Goal: Information Seeking & Learning: Learn about a topic

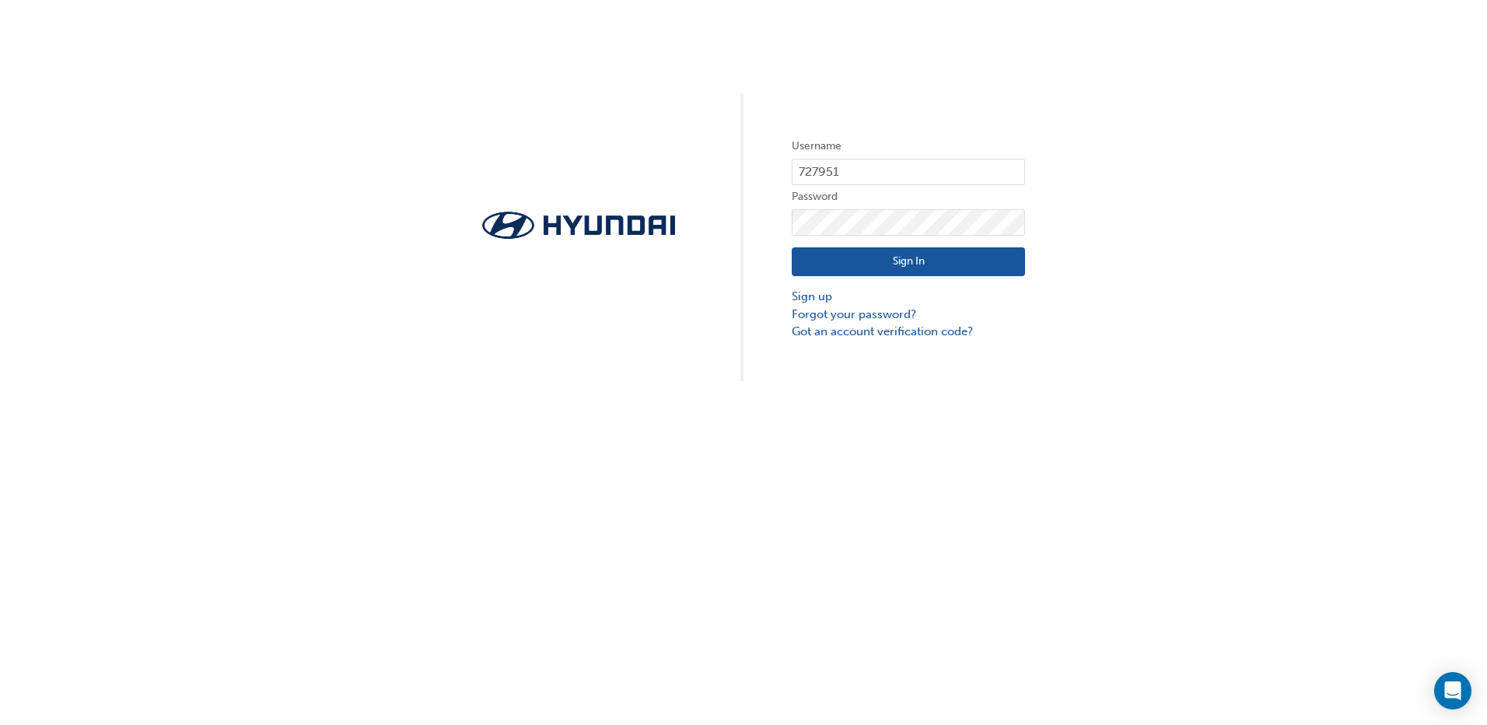
click at [890, 256] on button "Sign In" at bounding box center [908, 262] width 233 height 30
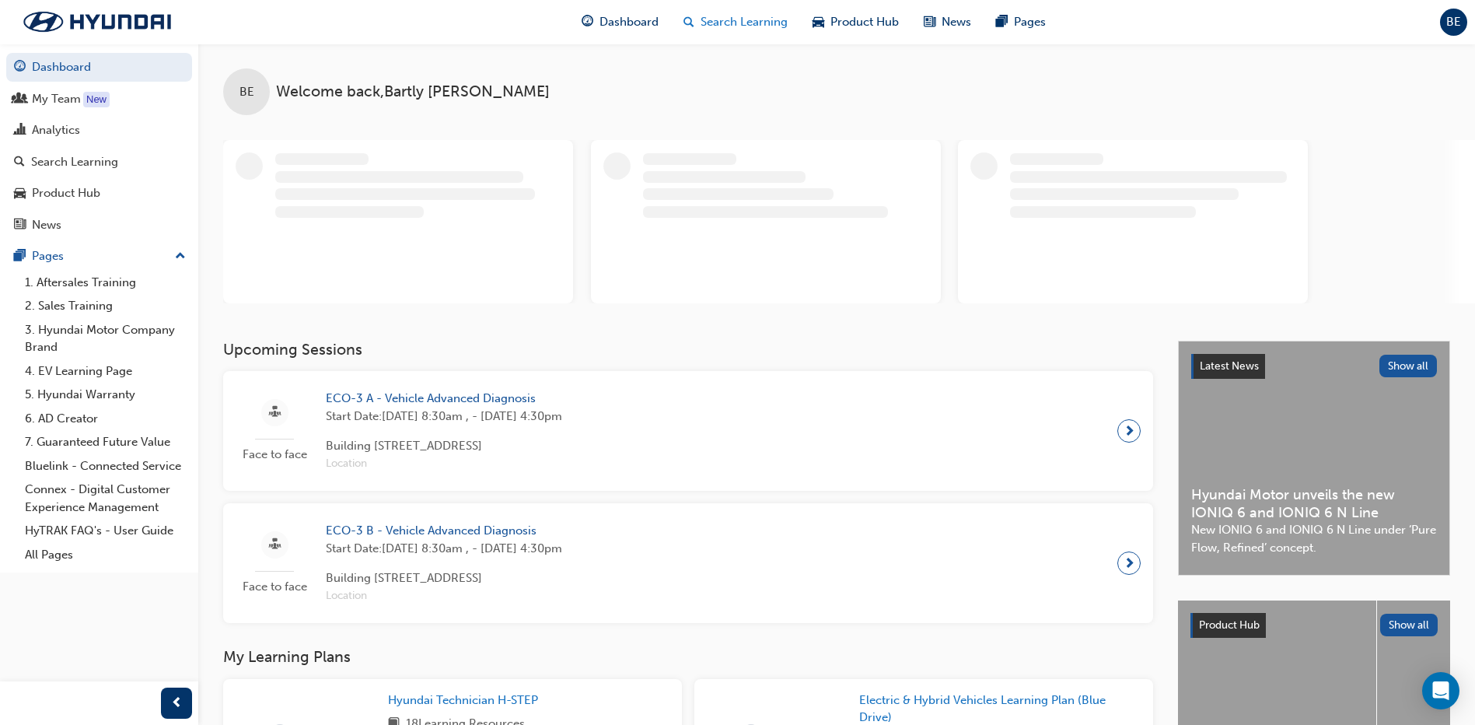
click at [731, 24] on span "Search Learning" at bounding box center [744, 22] width 87 height 18
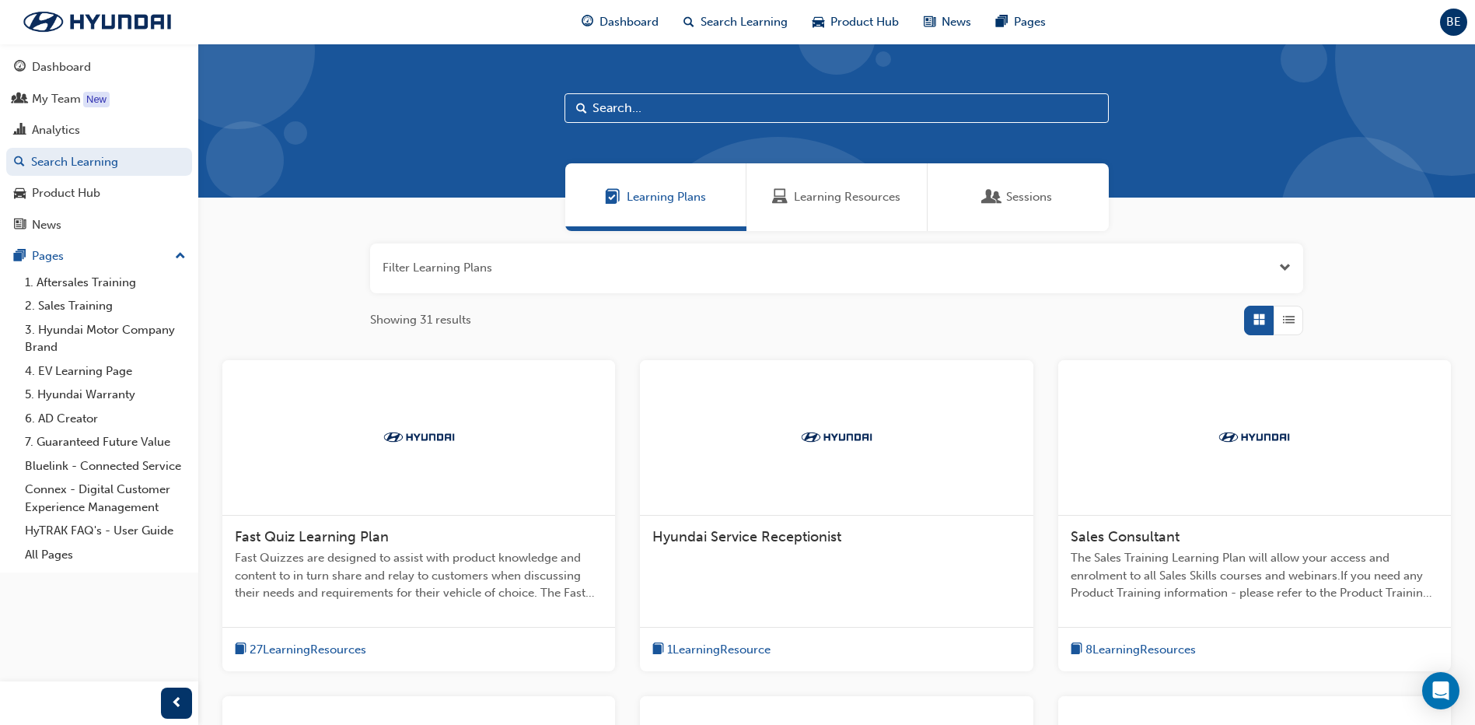
click at [645, 112] on input "text" at bounding box center [837, 108] width 544 height 30
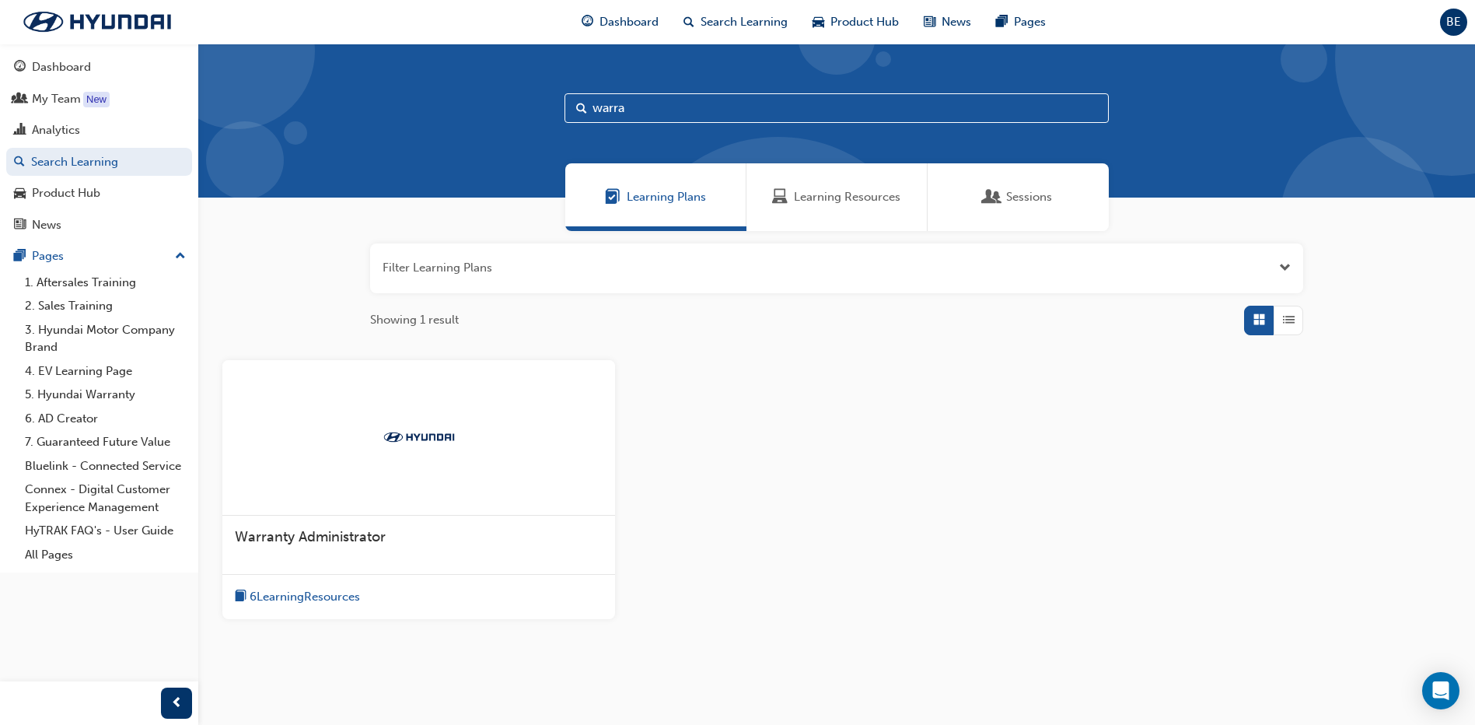
type input "warra"
click at [348, 598] on span "6 Learning Resources" at bounding box center [305, 597] width 110 height 18
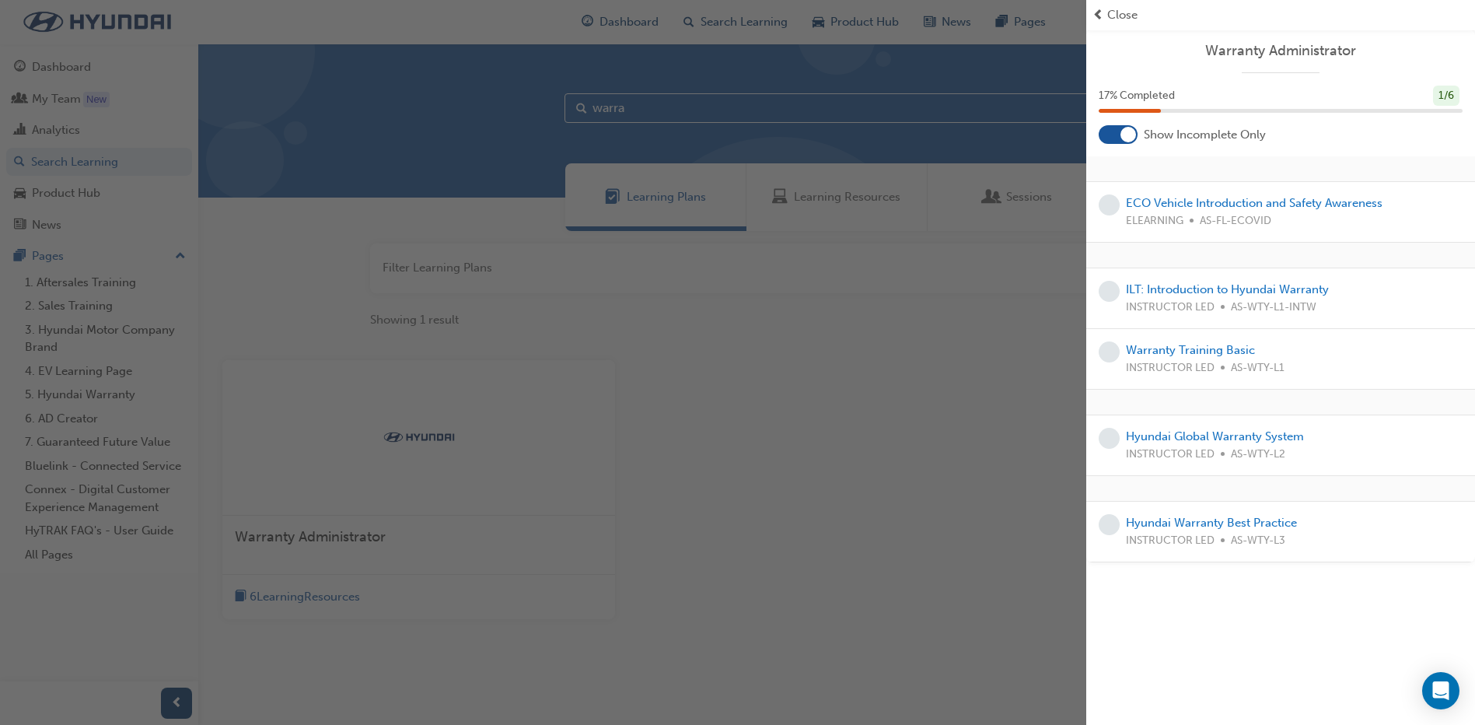
click at [1128, 136] on div at bounding box center [1129, 135] width 16 height 16
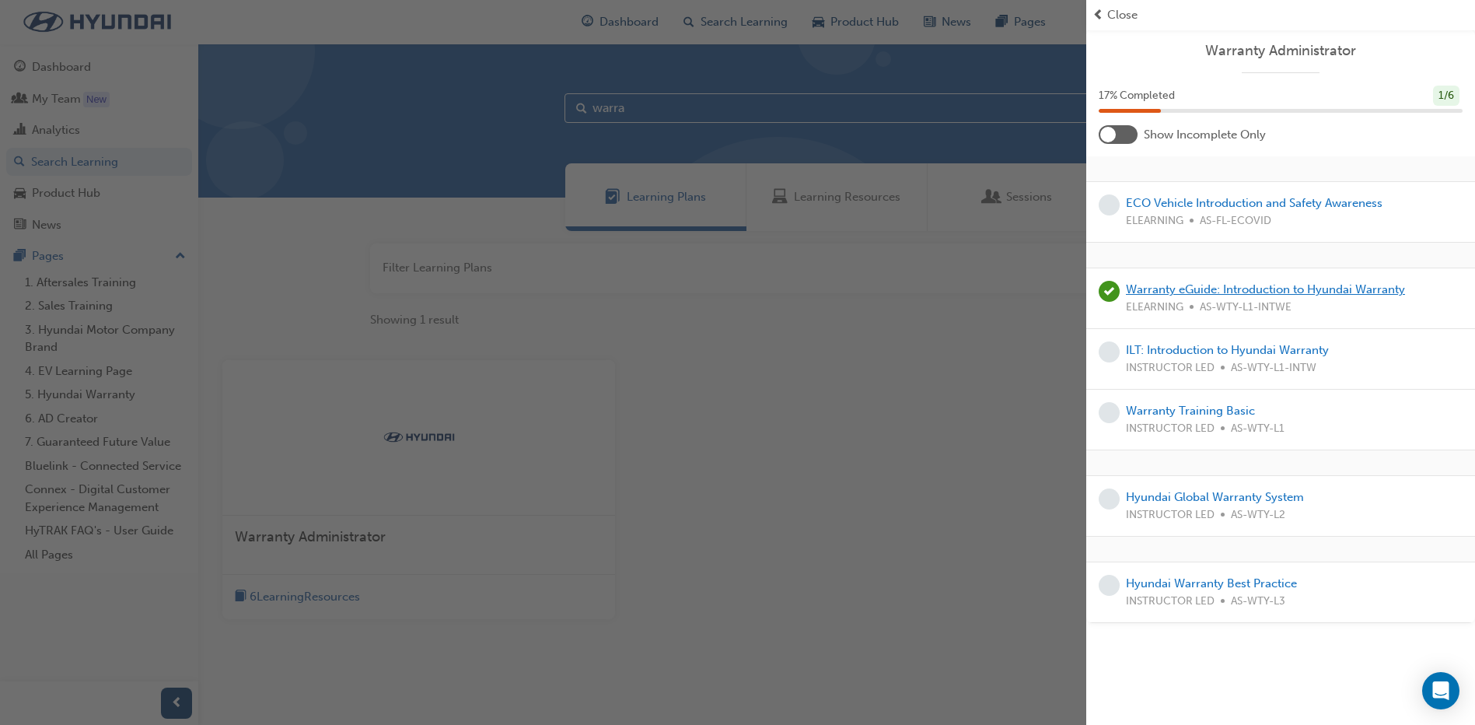
click at [1214, 290] on link "Warranty eGuide: Introduction to Hyundai Warranty" at bounding box center [1265, 289] width 279 height 14
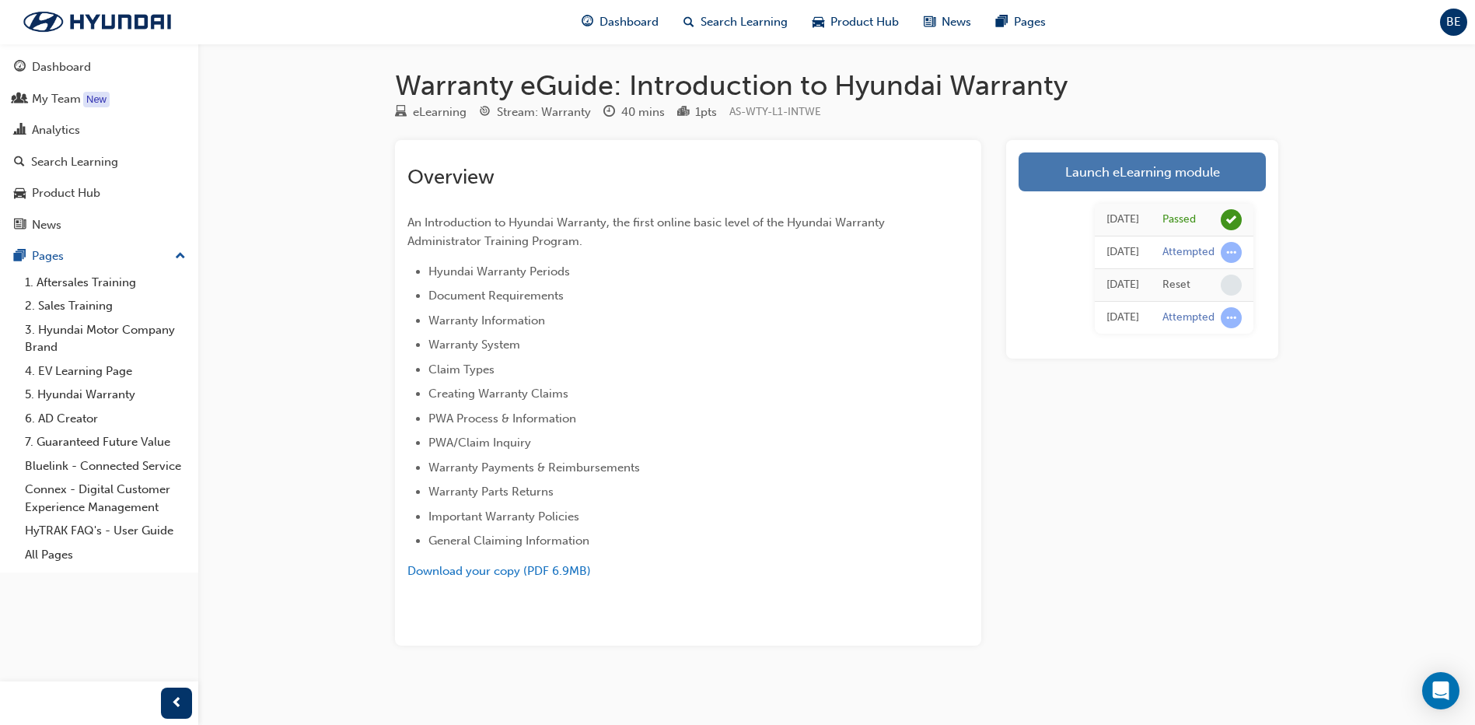
click at [1130, 181] on link "Launch eLearning module" at bounding box center [1142, 171] width 247 height 39
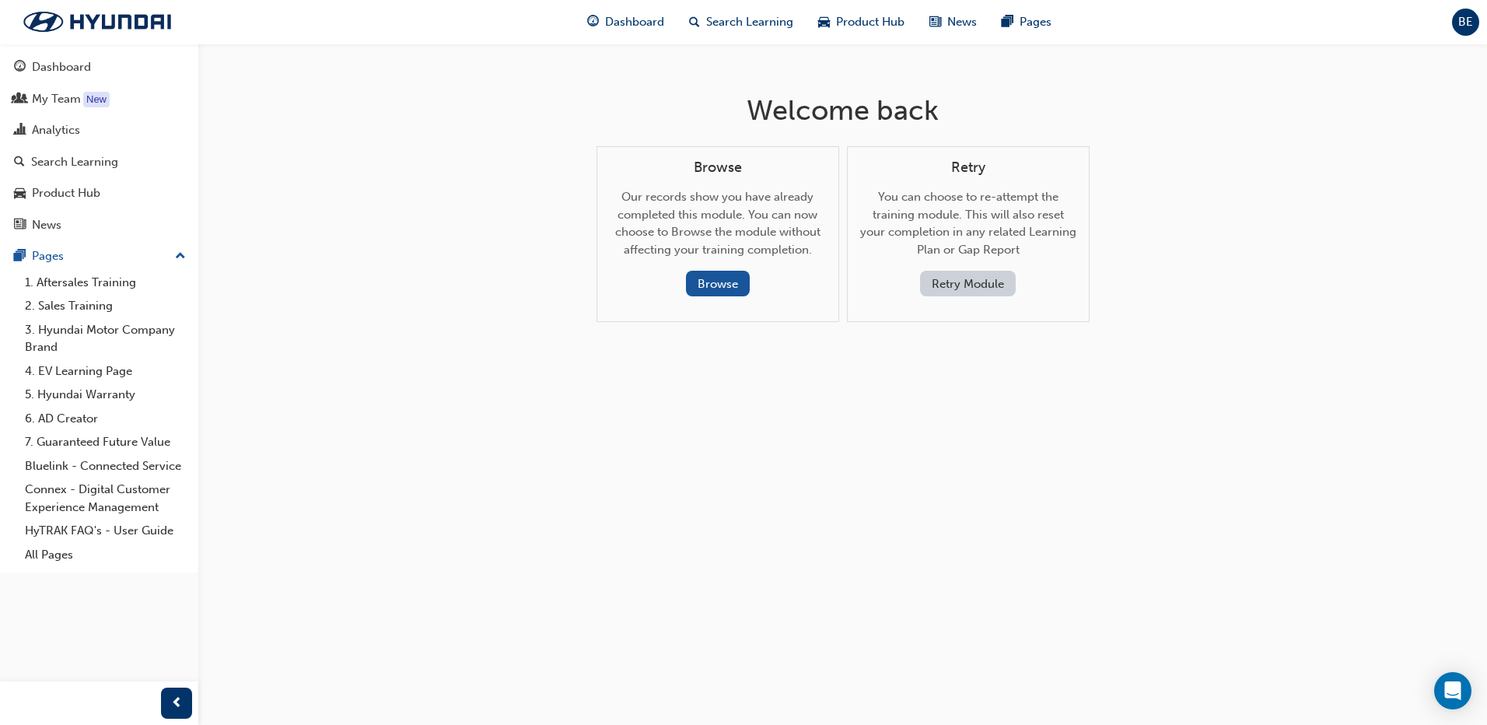
click at [960, 289] on button "Retry Module" at bounding box center [968, 284] width 96 height 26
